Goal: Information Seeking & Learning: Find specific fact

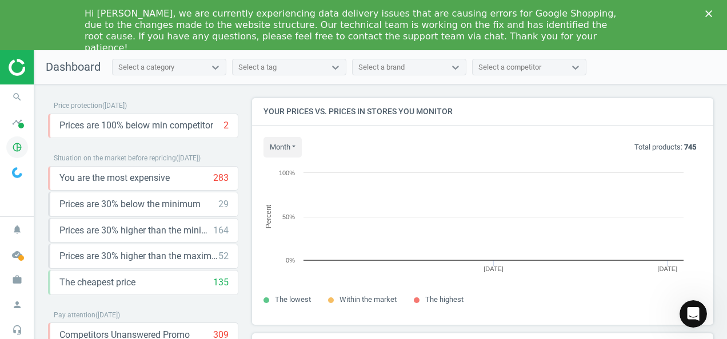
scroll to position [243, 469]
click at [17, 149] on icon "pie_chart_outlined" at bounding box center [17, 148] width 22 height 22
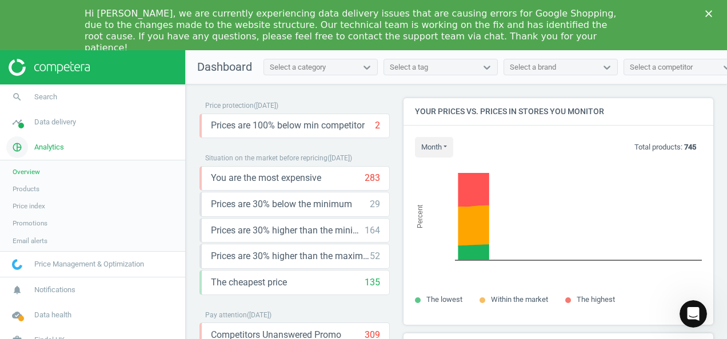
scroll to position [0, 0]
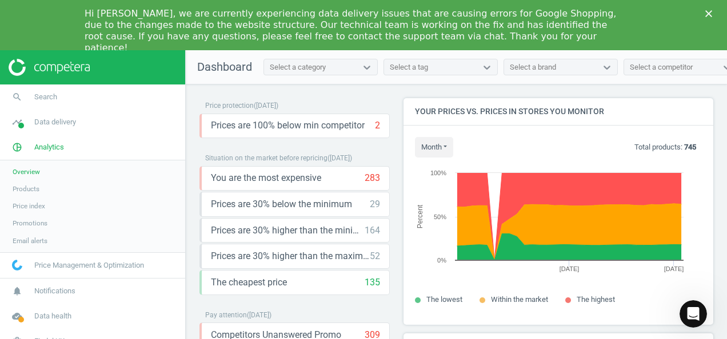
click at [29, 187] on span "Products" at bounding box center [26, 188] width 27 height 9
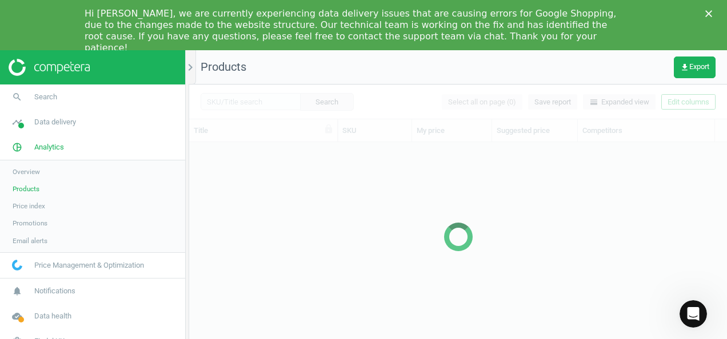
scroll to position [208, 528]
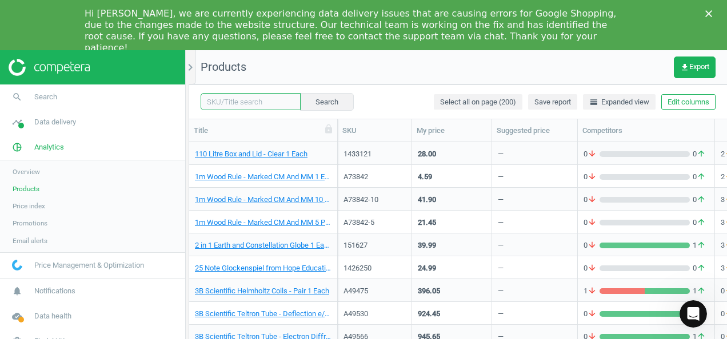
click at [219, 98] on input "text" at bounding box center [250, 101] width 100 height 17
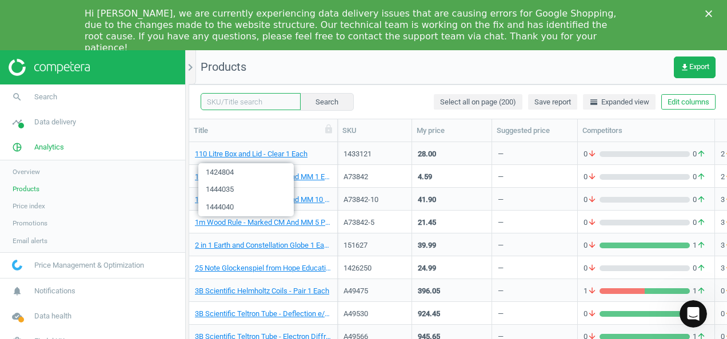
paste input "1430935"
click at [236, 187] on span "1444035" at bounding box center [245, 190] width 95 height 18
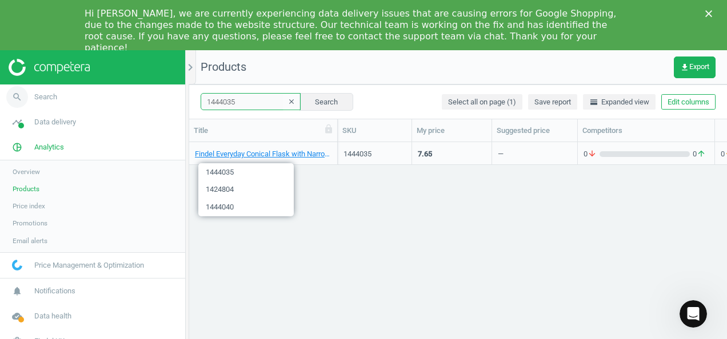
drag, startPoint x: 238, startPoint y: 100, endPoint x: 178, endPoint y: 105, distance: 60.2
click at [179, 103] on section "search Search timeline Data delivery Overview Matches dashboard Matches Rematch…" at bounding box center [363, 250] width 727 height 401
paste input "309"
type input "1430935"
click at [320, 103] on button "Search" at bounding box center [326, 101] width 54 height 17
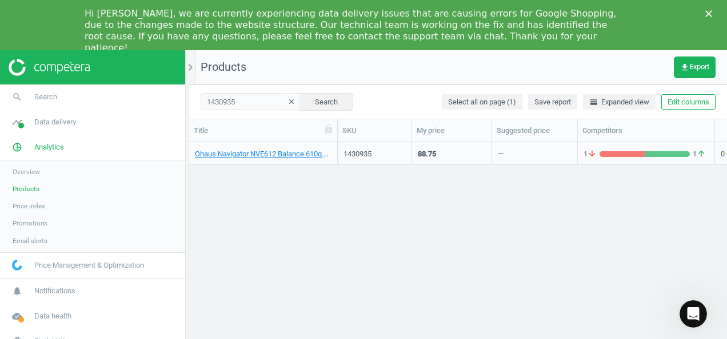
click at [359, 147] on div "1430935" at bounding box center [374, 153] width 62 height 20
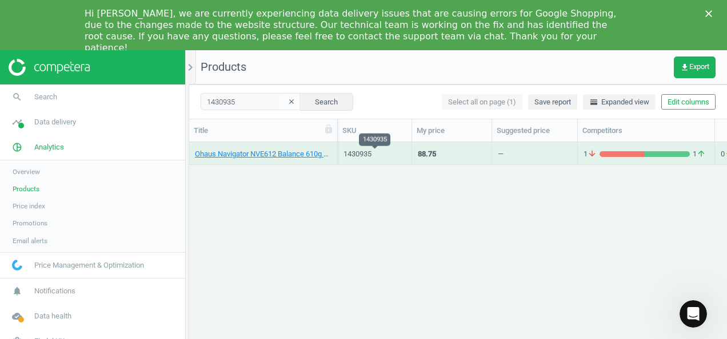
click at [356, 151] on div "1430935" at bounding box center [374, 154] width 62 height 10
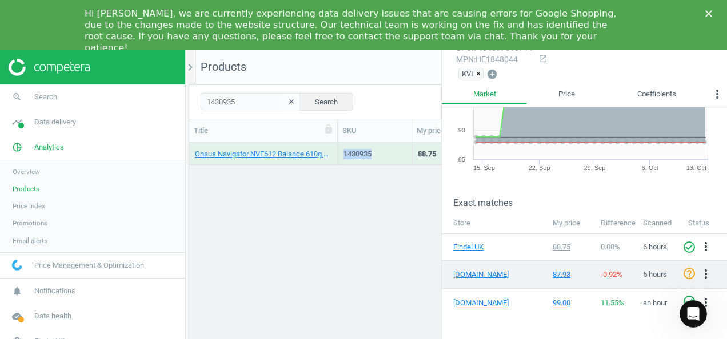
scroll to position [137, 0]
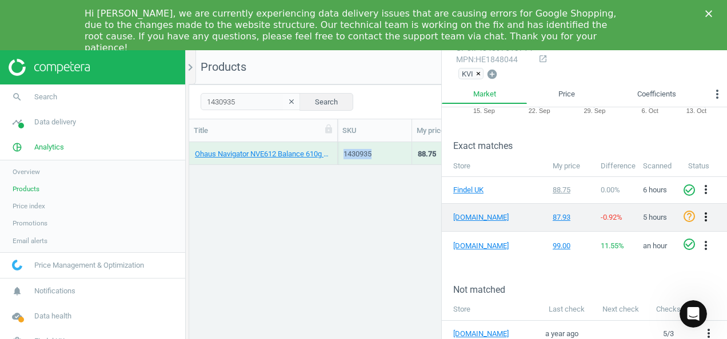
click at [699, 212] on icon "more_vert" at bounding box center [706, 217] width 14 height 14
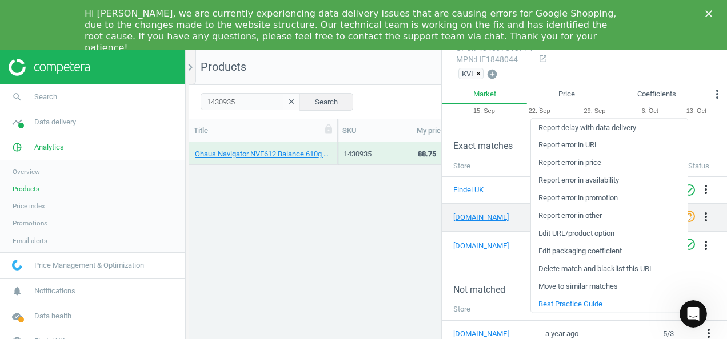
click at [484, 209] on td "[DOMAIN_NAME]" at bounding box center [494, 217] width 105 height 28
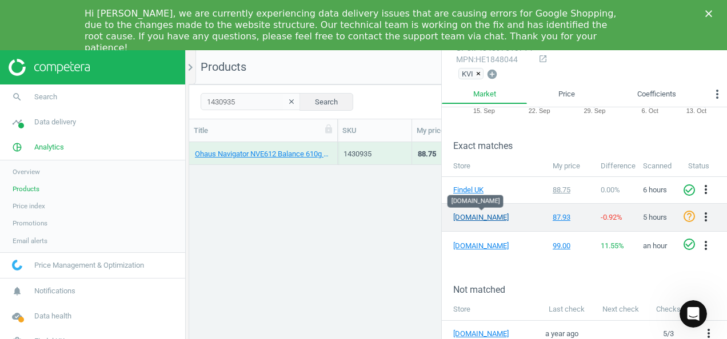
click at [484, 215] on link "[DOMAIN_NAME]" at bounding box center [481, 217] width 57 height 10
click at [682, 212] on icon "check_circle_outline" at bounding box center [689, 217] width 14 height 14
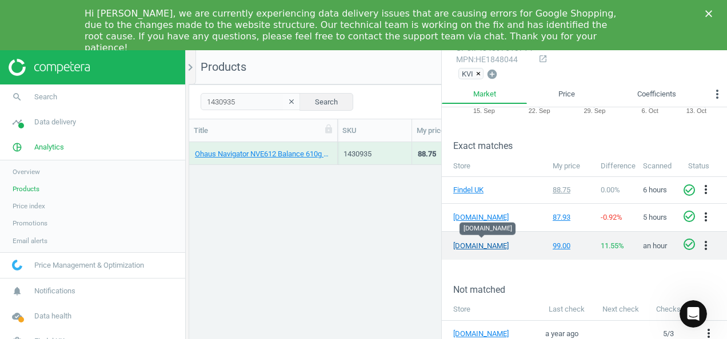
click at [475, 247] on link "[DOMAIN_NAME]" at bounding box center [481, 246] width 57 height 10
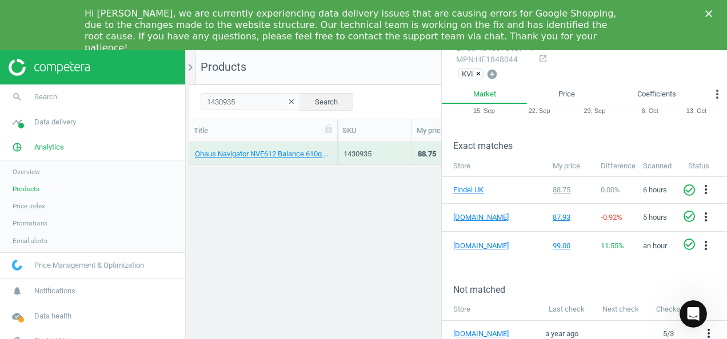
click at [400, 247] on div "Ohaus Navigator NVE612 Balance 610g x 0.01g 1 Each 1430935 88.75 — 1 arrow_down…" at bounding box center [457, 251] width 537 height 218
click at [361, 202] on div "Ohaus Navigator NVE612 Balance 610g x 0.01g 1 Each 1430935 88.75 — 1 arrow_down…" at bounding box center [457, 251] width 537 height 218
